Goal: Task Accomplishment & Management: Manage account settings

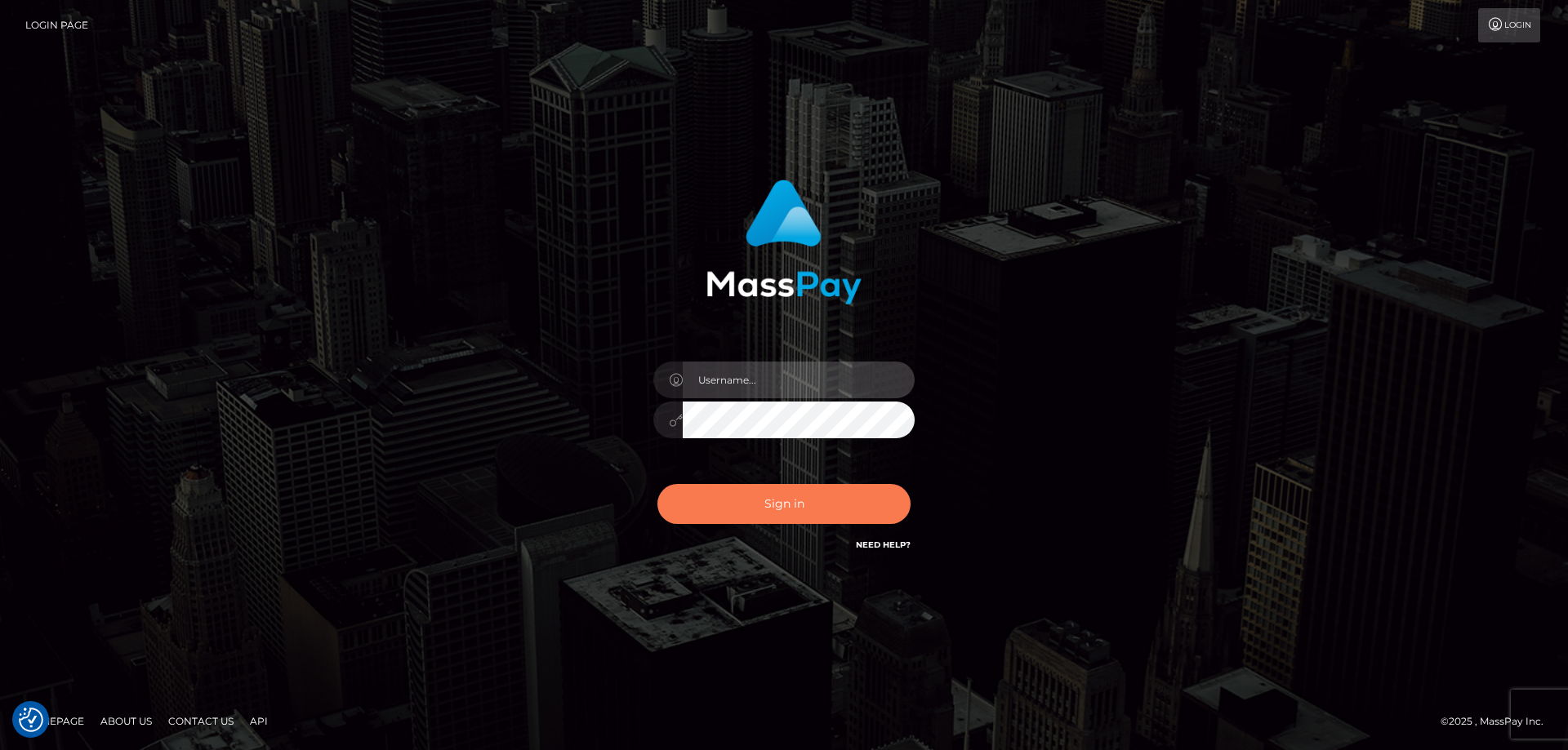
type input "angie.ctfo"
click at [808, 505] on button "Sign in" at bounding box center [783, 504] width 253 height 40
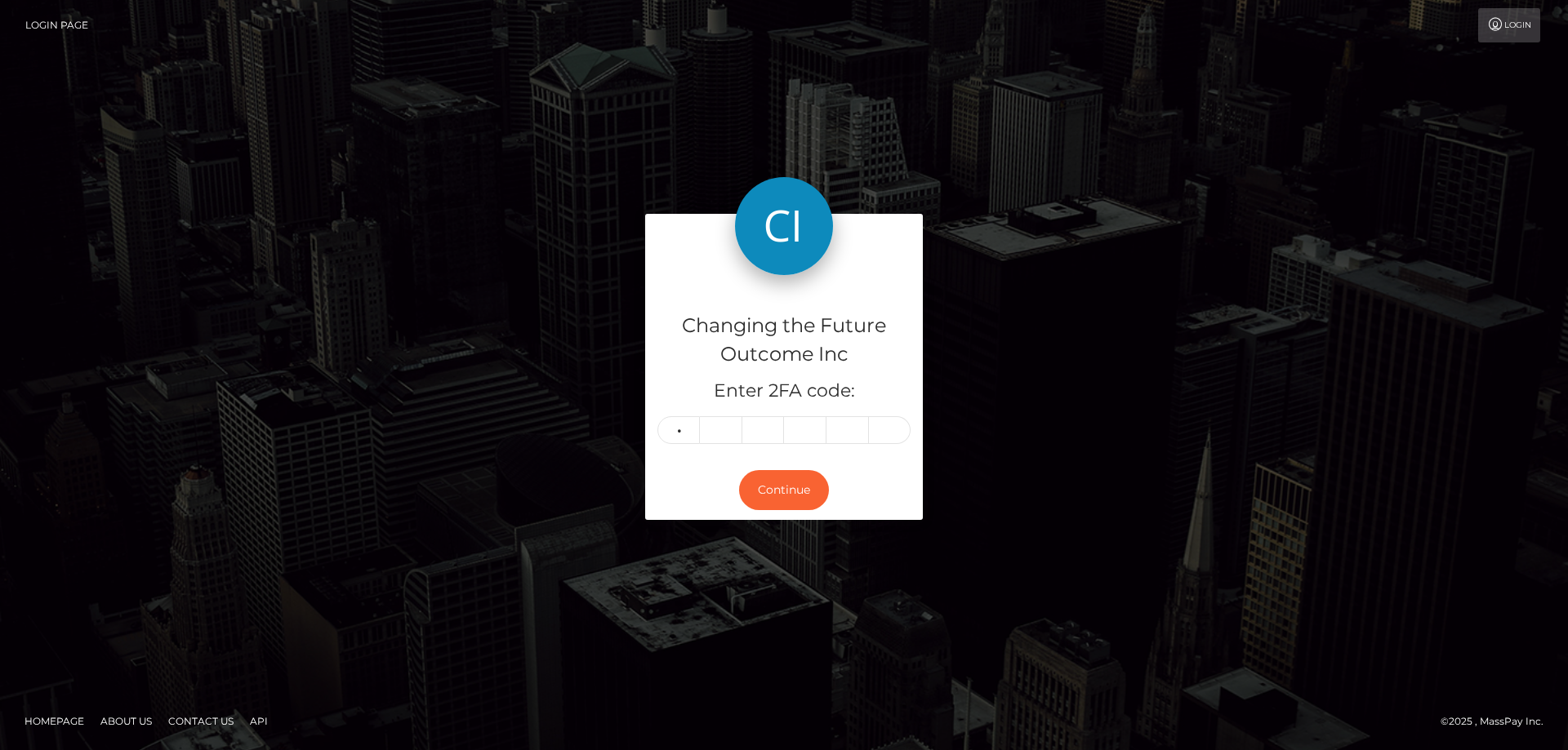
type input "1"
type input "4"
type input "6"
type input "2"
type input "1"
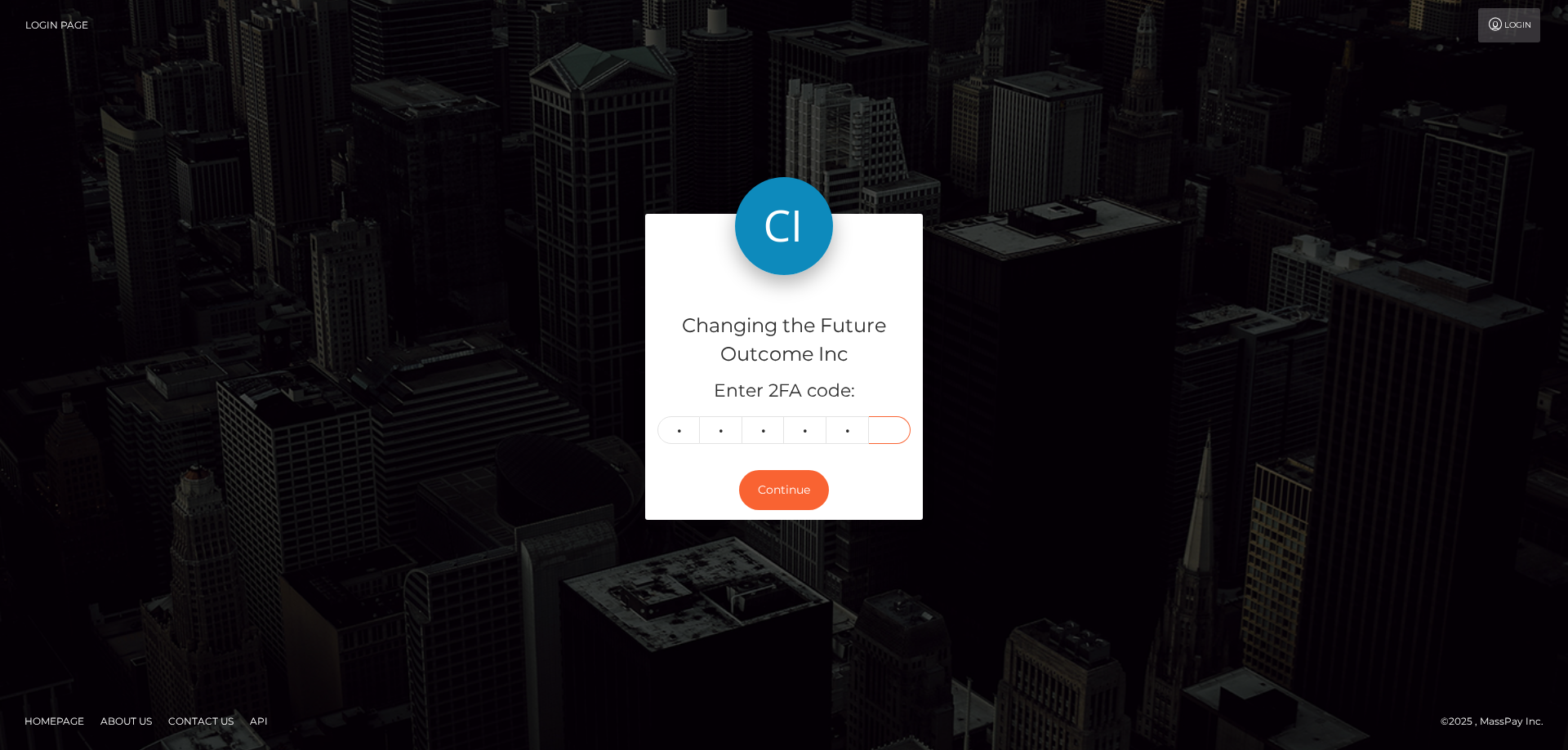
type input "5"
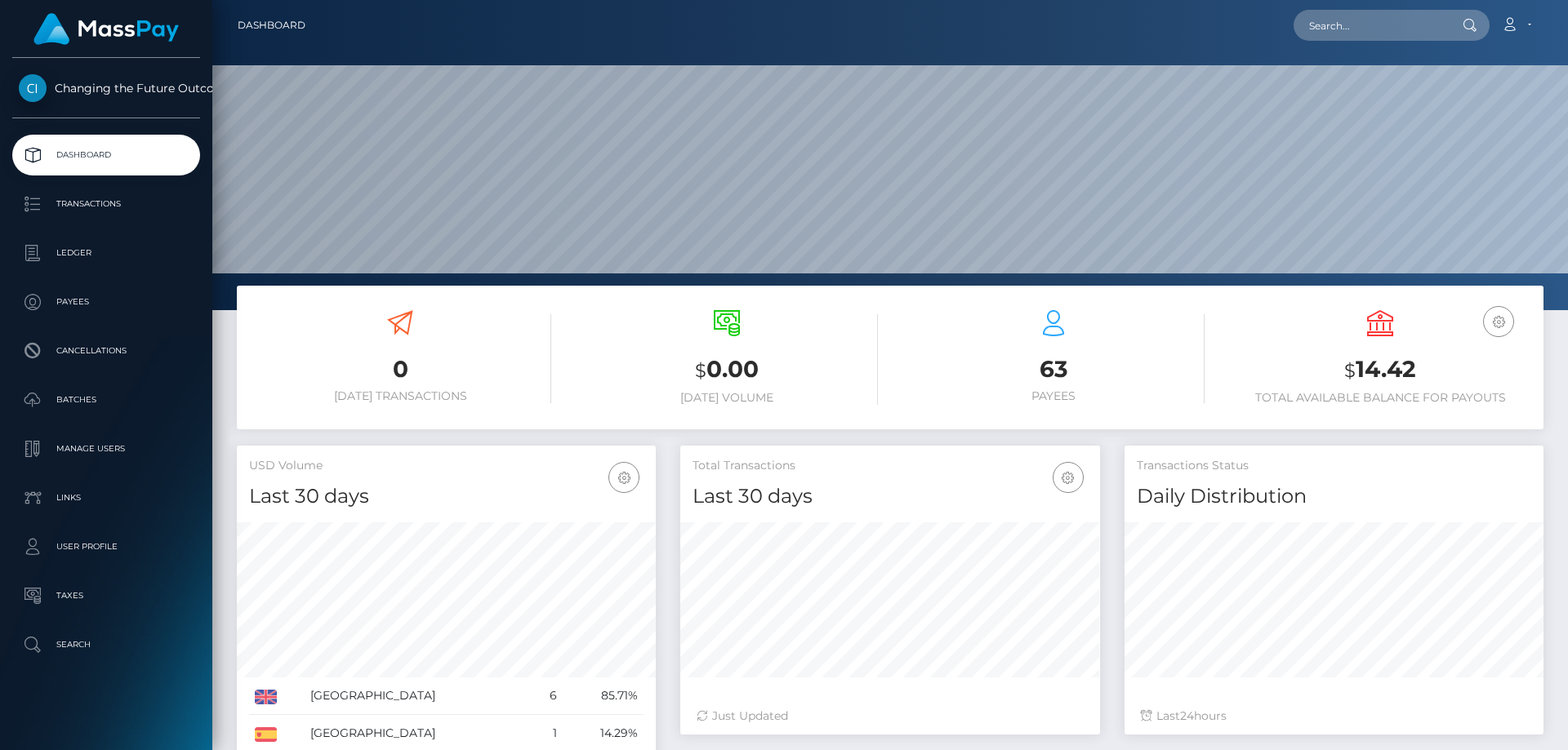
scroll to position [290, 420]
